Goal: Book appointment/travel/reservation

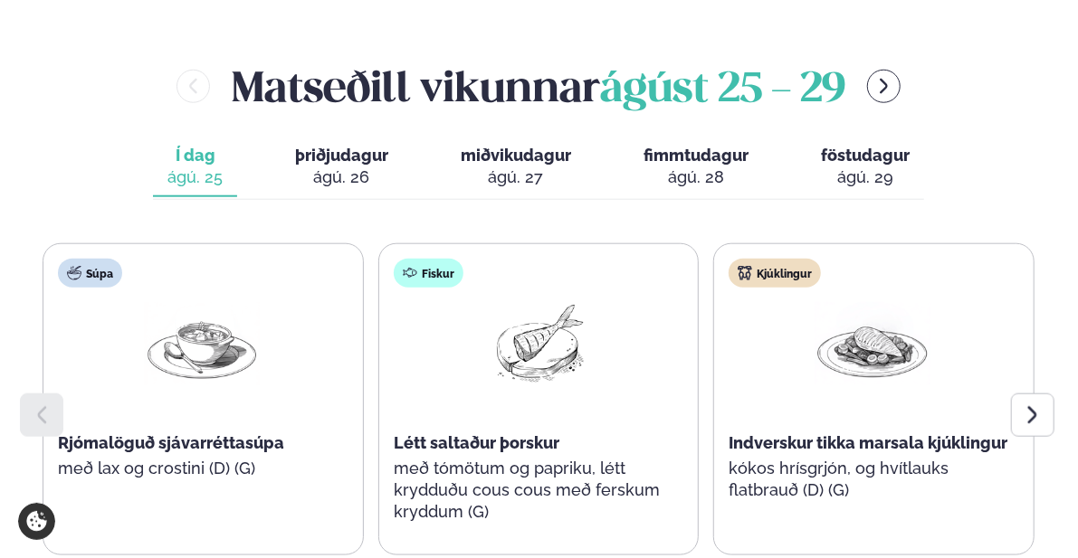
scroll to position [815, 0]
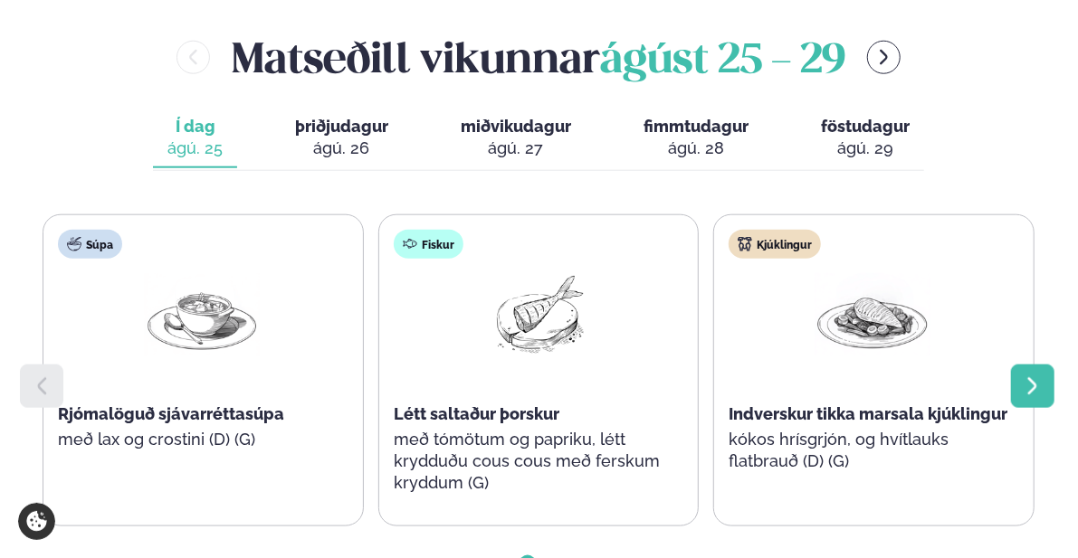
click at [1027, 376] on icon at bounding box center [1033, 387] width 22 height 22
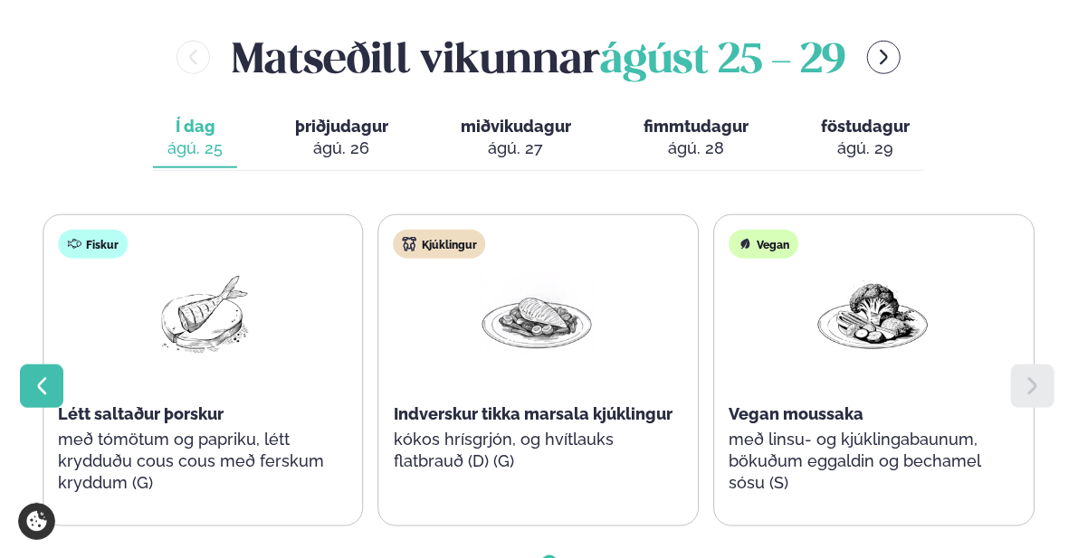
click at [43, 376] on icon at bounding box center [42, 387] width 22 height 22
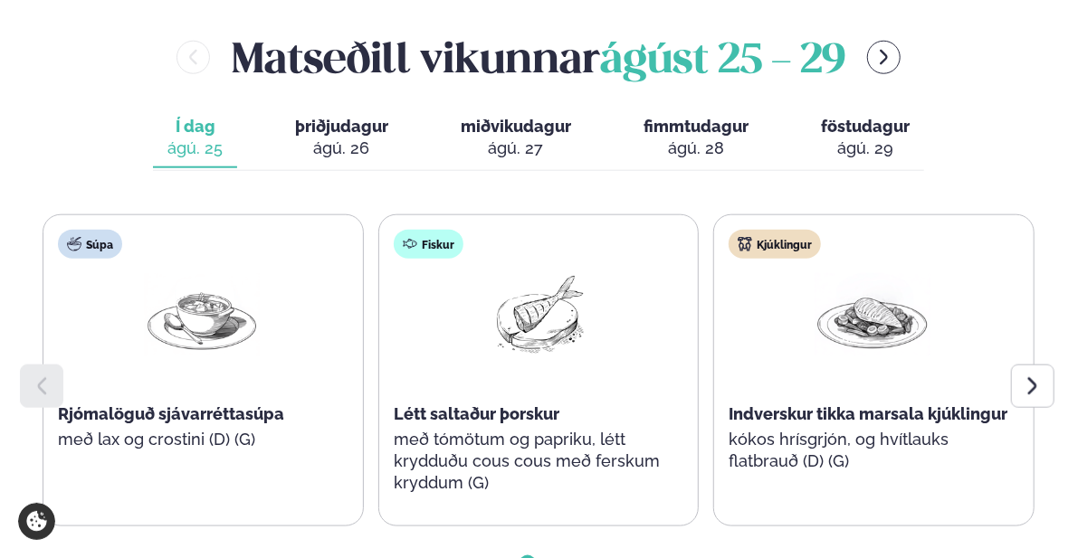
click at [344, 109] on button "þriðjudagur þri. [DATE]" at bounding box center [342, 139] width 122 height 60
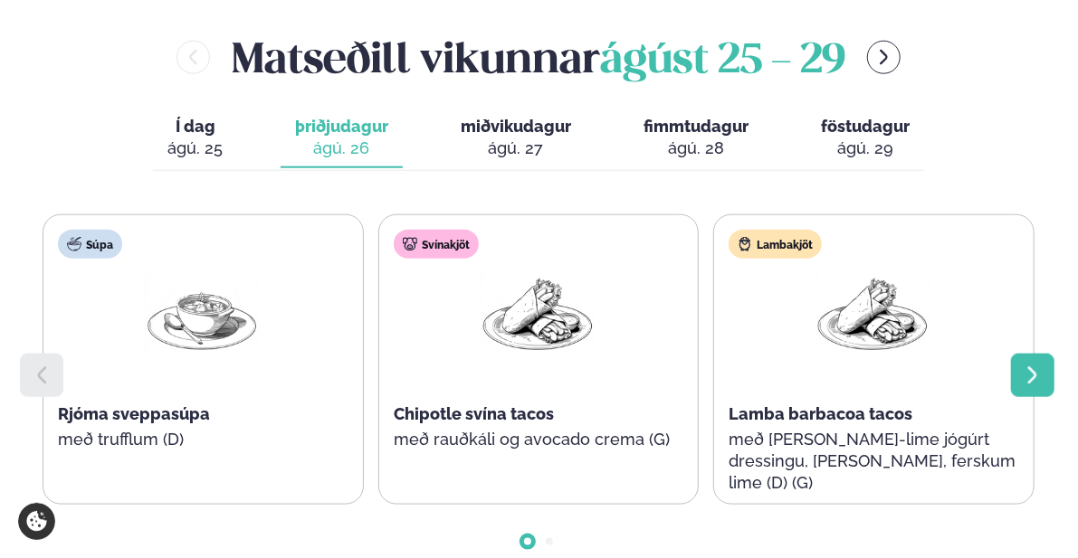
click at [1021, 354] on div at bounding box center [1032, 375] width 43 height 43
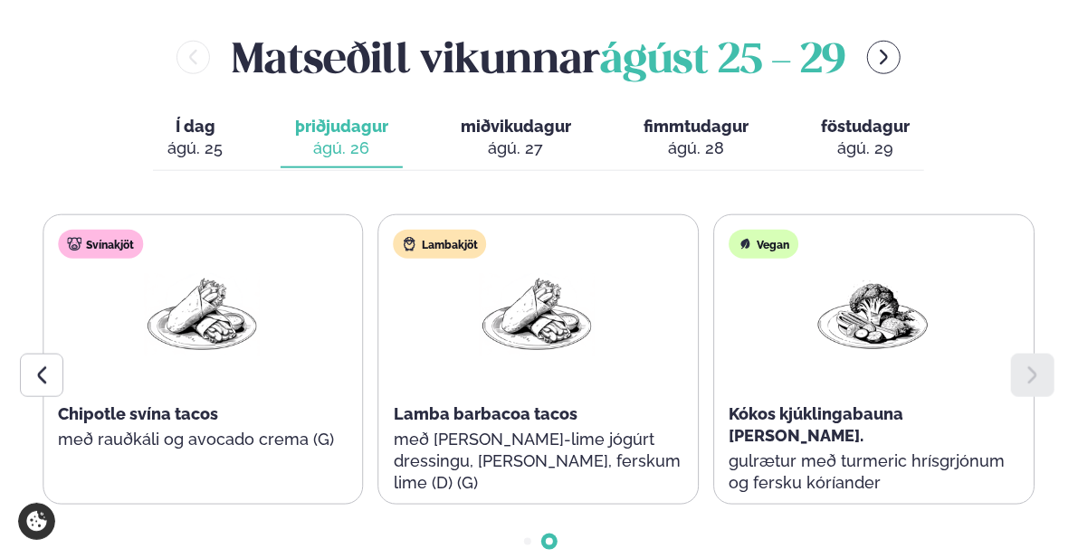
click at [544, 117] on span "miðvikudagur" at bounding box center [516, 126] width 110 height 19
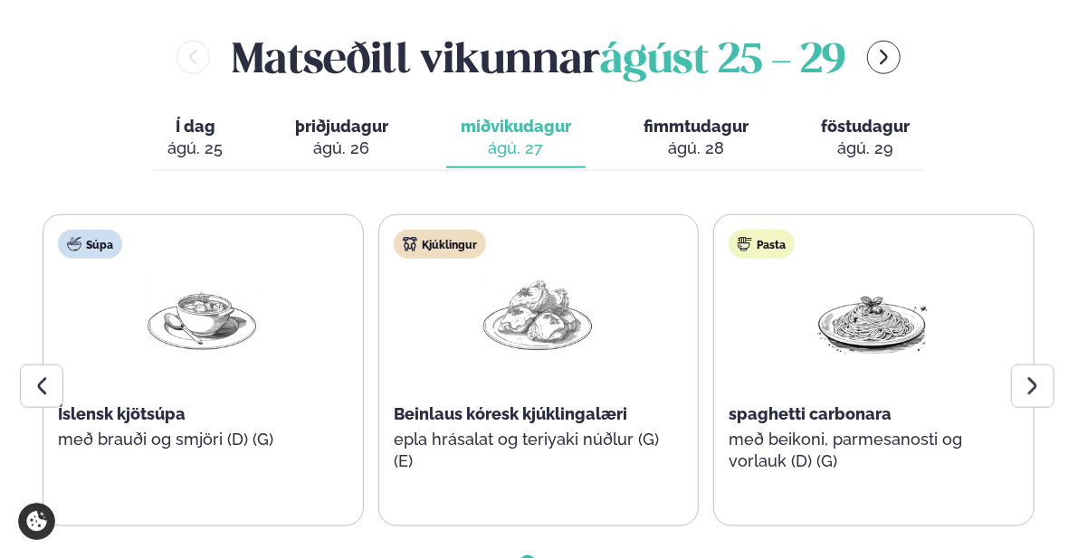
click at [708, 117] on span "fimmtudagur" at bounding box center [696, 126] width 105 height 19
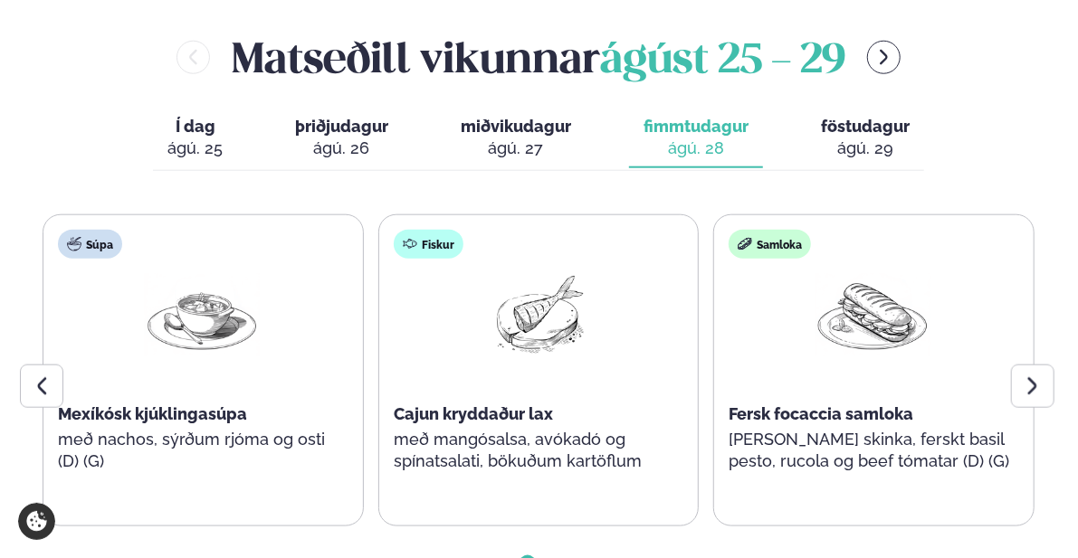
click at [516, 117] on span "miðvikudagur" at bounding box center [516, 126] width 110 height 19
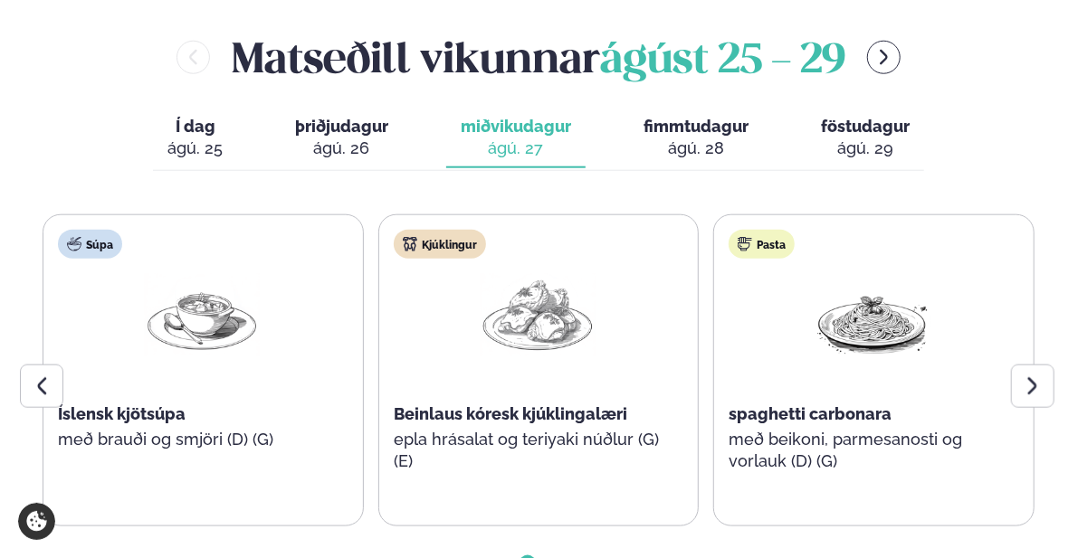
click at [661, 117] on span "fimmtudagur" at bounding box center [696, 126] width 105 height 19
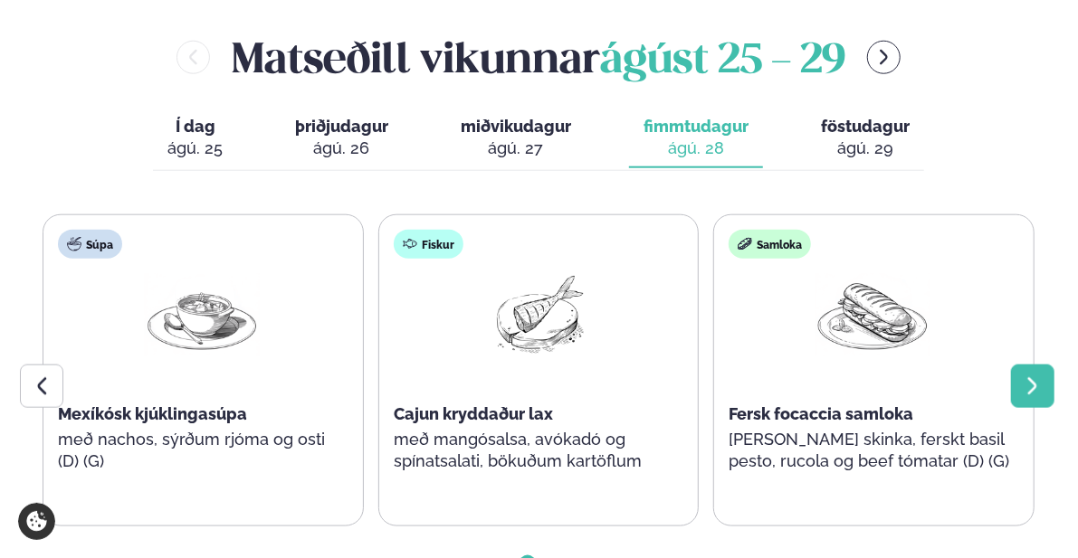
click at [1018, 365] on div at bounding box center [1032, 386] width 43 height 43
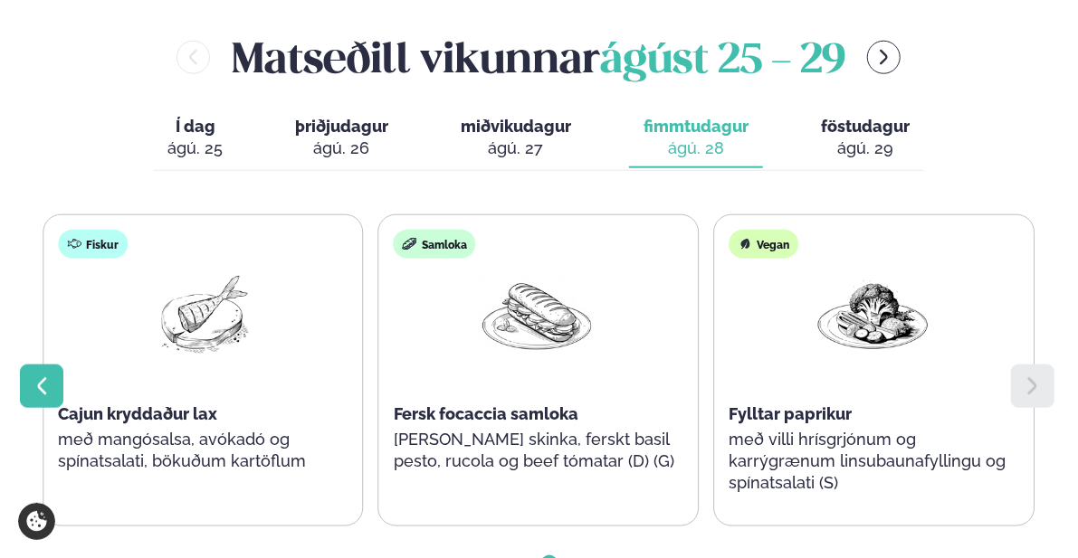
click at [47, 376] on icon at bounding box center [42, 387] width 22 height 22
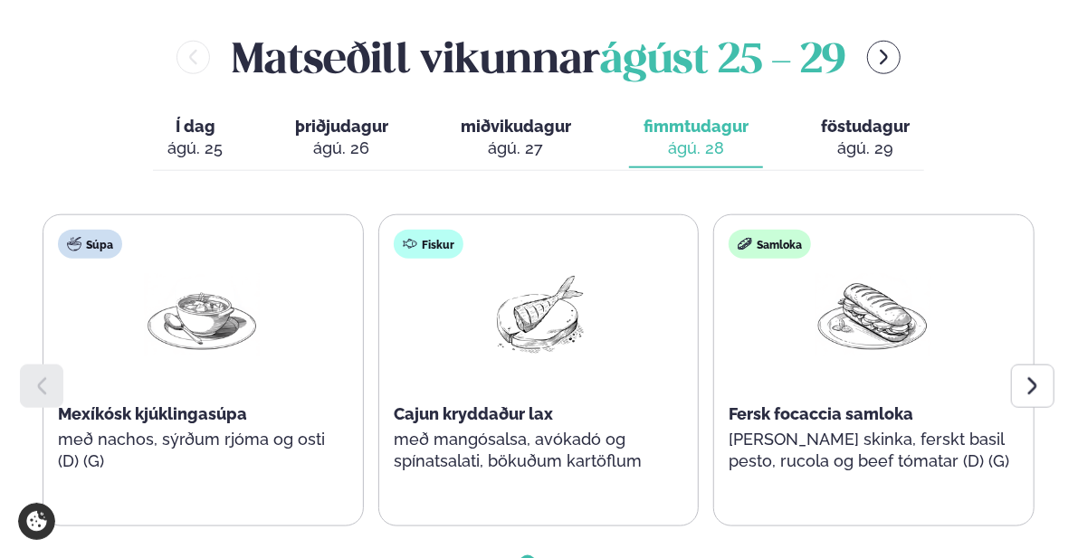
click at [852, 117] on span "föstudagur" at bounding box center [865, 126] width 89 height 19
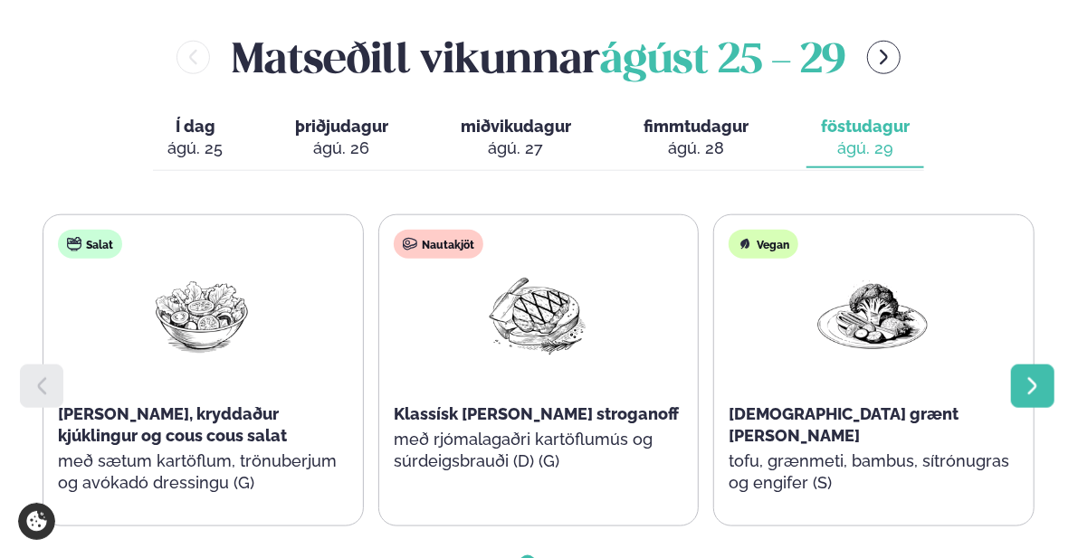
click at [1036, 376] on icon at bounding box center [1033, 387] width 22 height 22
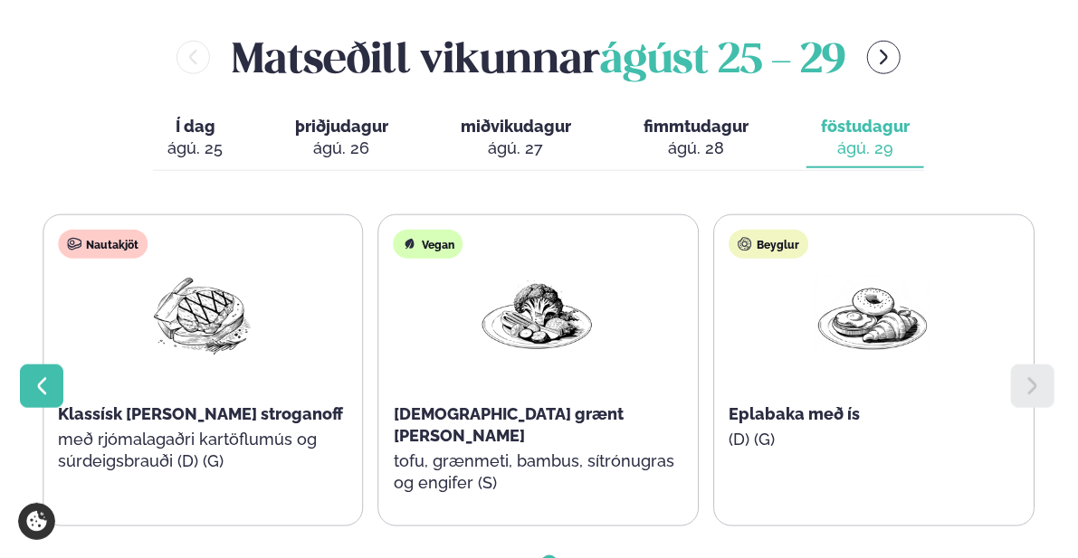
click at [39, 376] on icon at bounding box center [42, 387] width 22 height 22
